Goal: Transaction & Acquisition: Download file/media

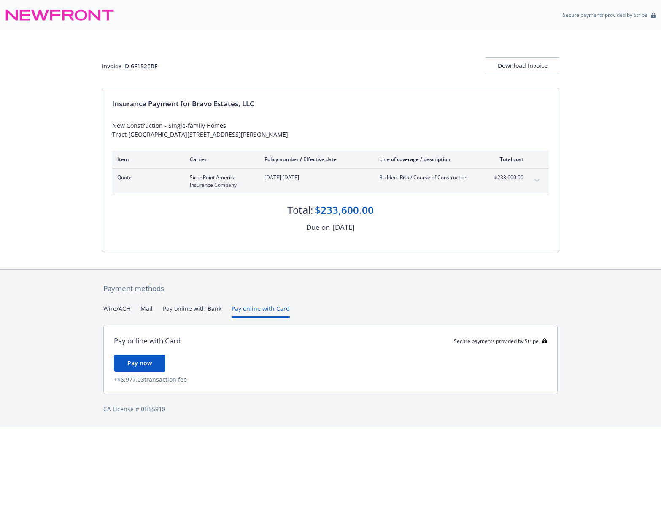
click at [255, 309] on button "Pay online with Card" at bounding box center [261, 311] width 58 height 14
click at [138, 361] on span "Pay now" at bounding box center [139, 363] width 24 height 8
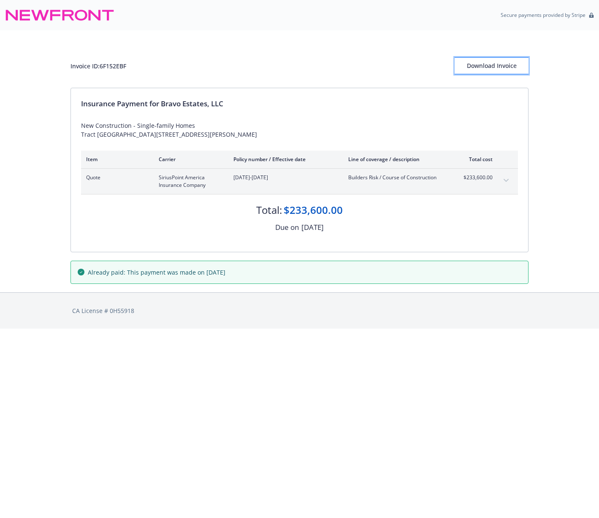
click at [489, 65] on div "Download Invoice" at bounding box center [491, 66] width 74 height 16
